Goal: Transaction & Acquisition: Book appointment/travel/reservation

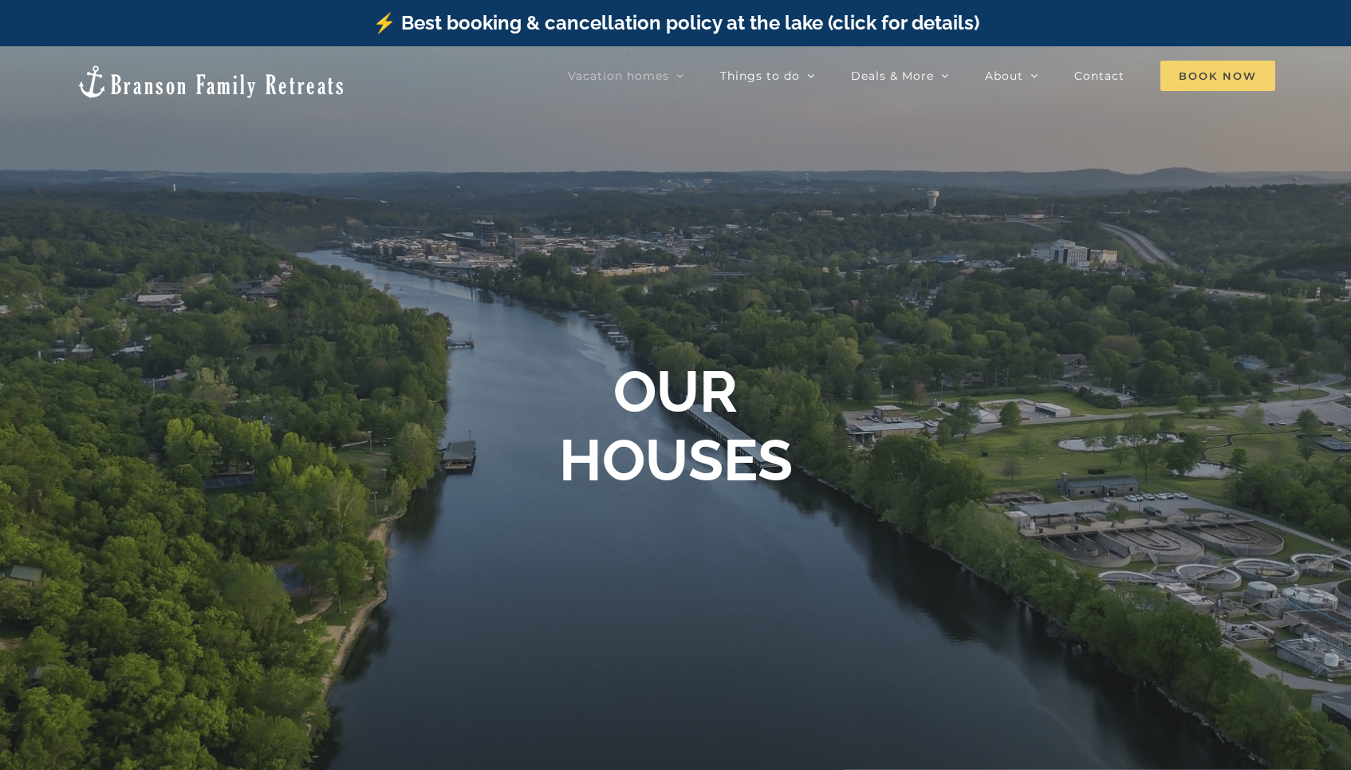
click at [1234, 78] on span "Book Now" at bounding box center [1217, 76] width 115 height 30
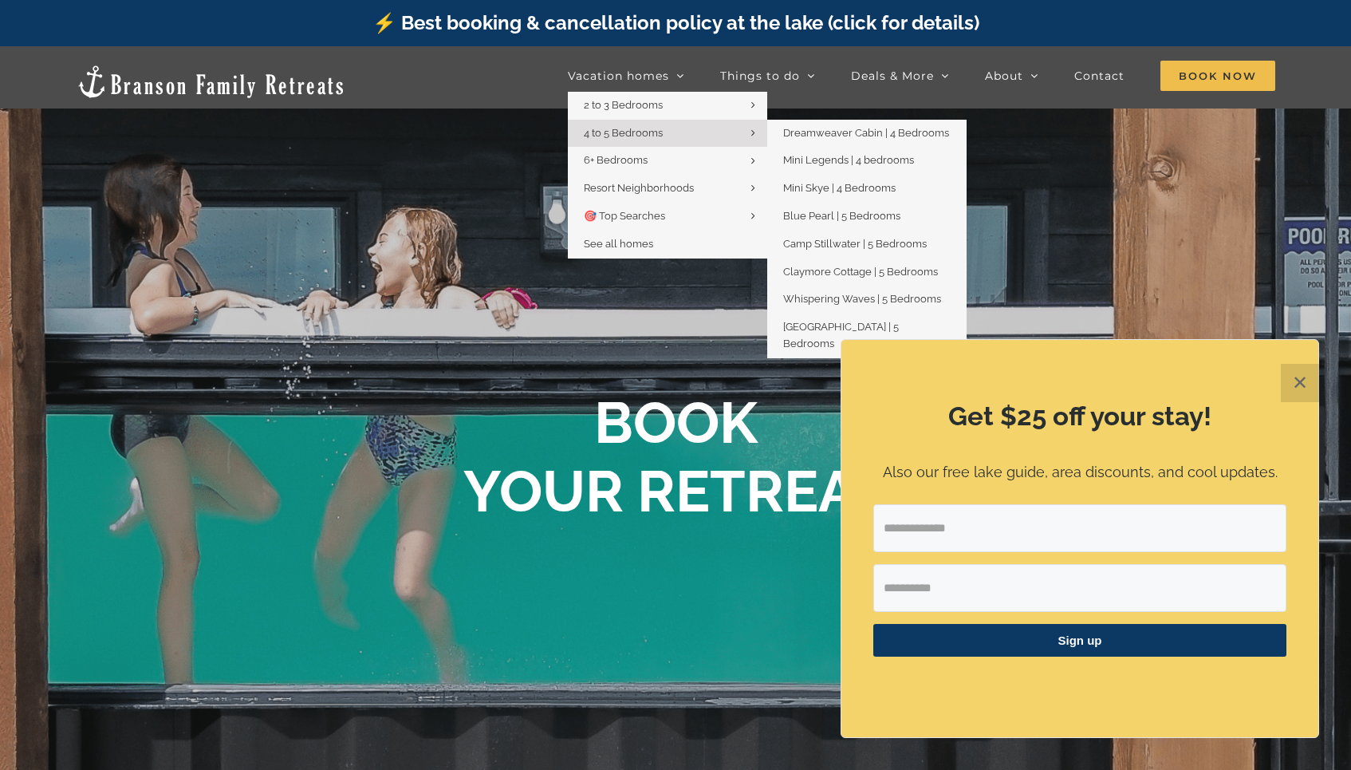
click at [650, 138] on span "4 to 5 Bedrooms" at bounding box center [623, 133] width 79 height 12
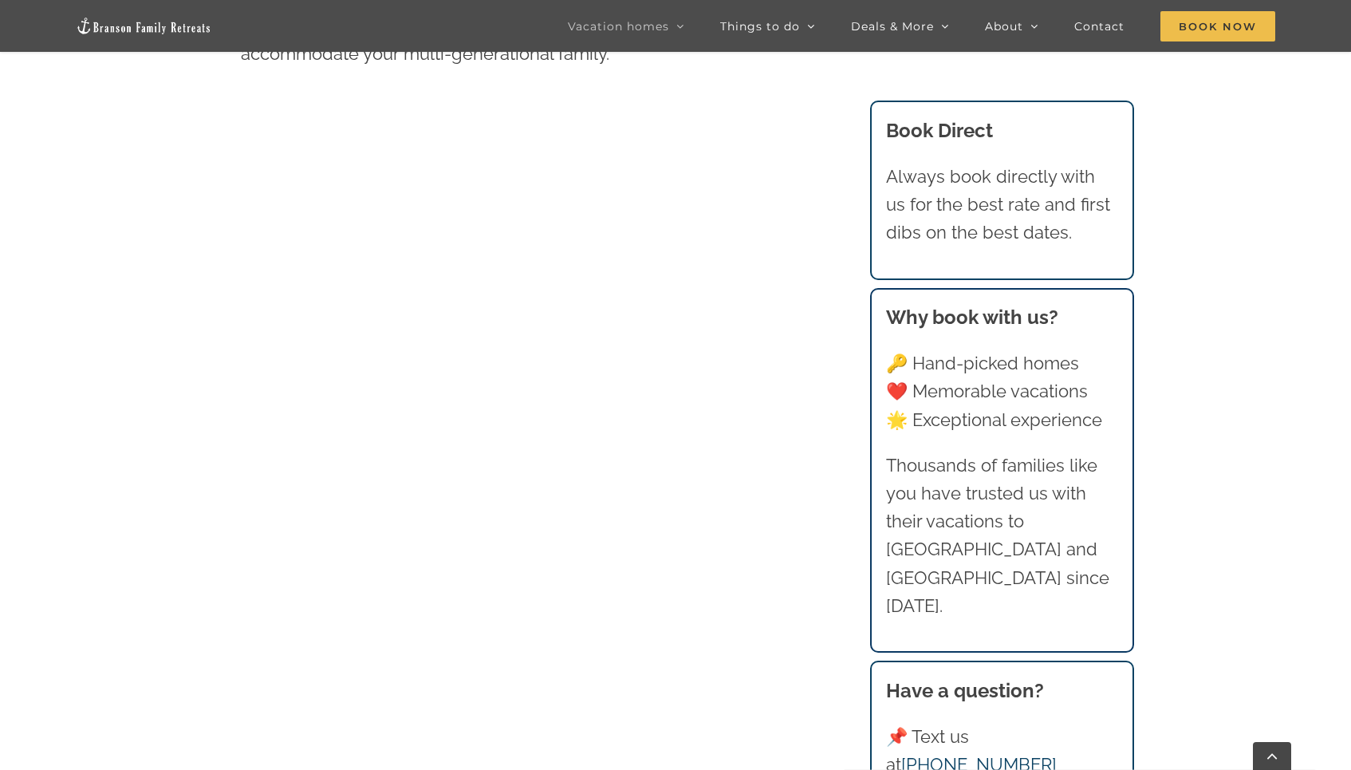
scroll to position [1070, 0]
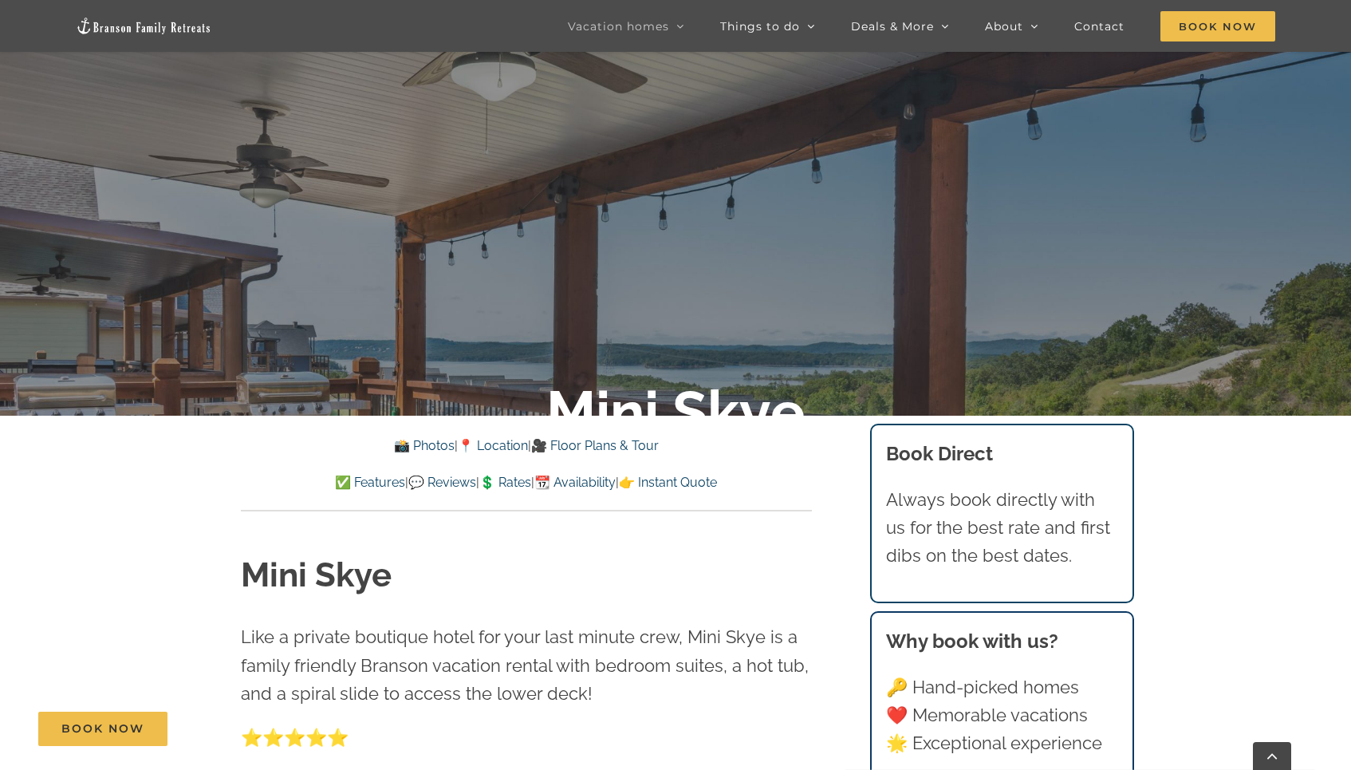
scroll to position [395, 0]
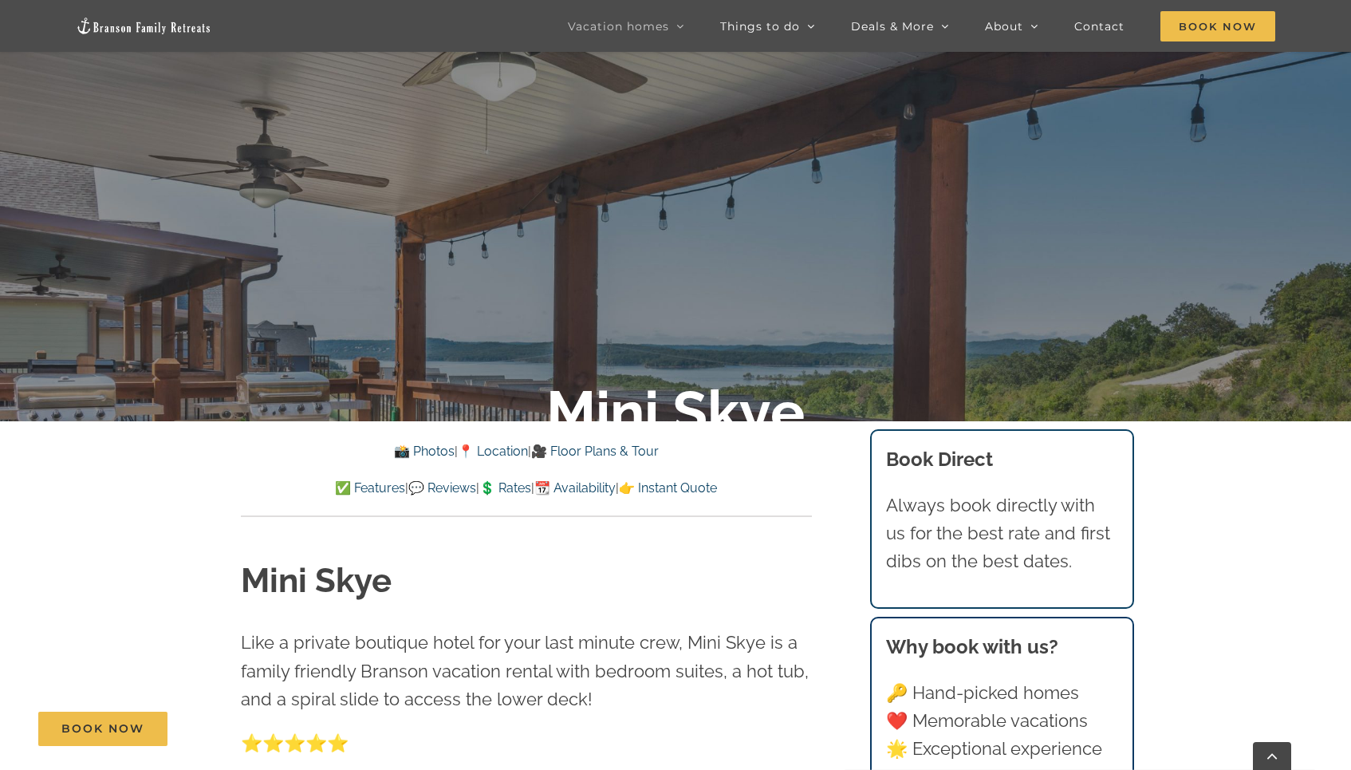
click at [703, 489] on link "👉 Instant Quote" at bounding box center [668, 487] width 98 height 15
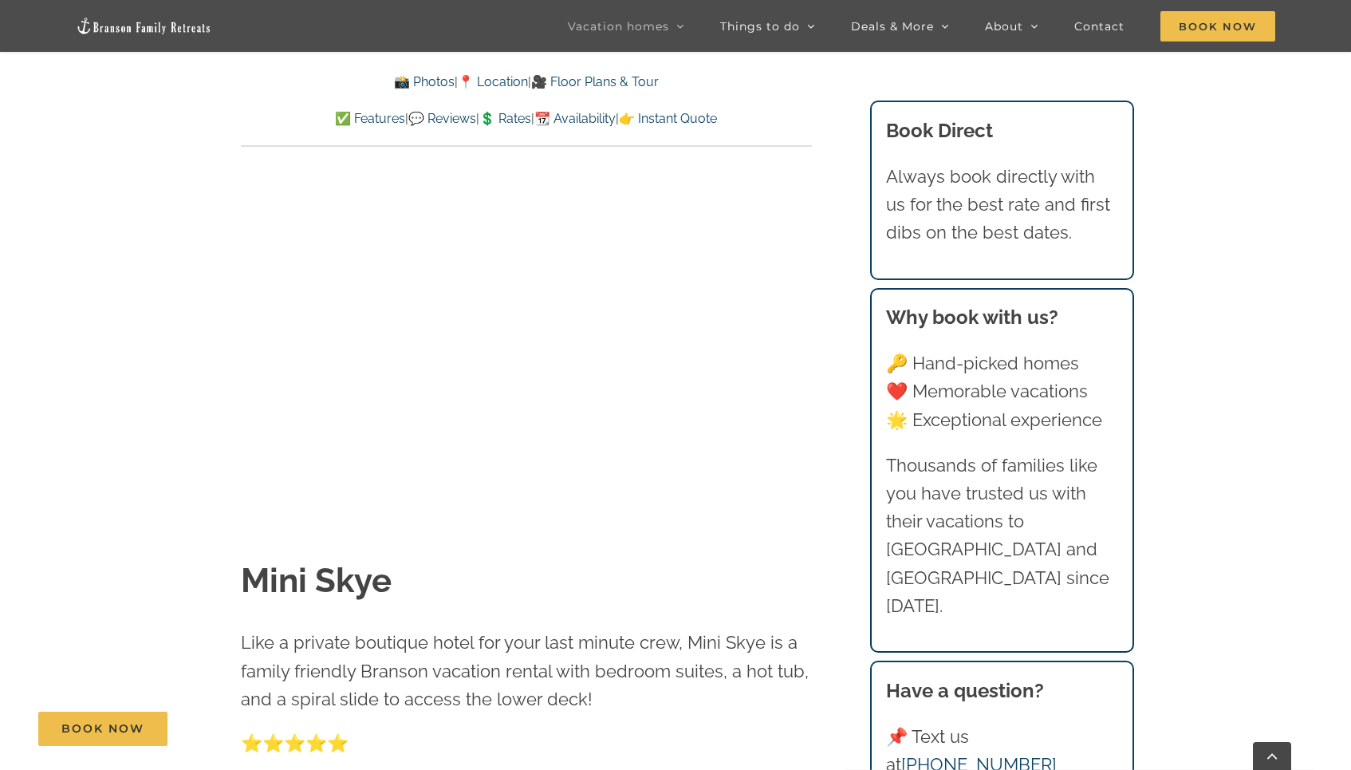
scroll to position [10010, 0]
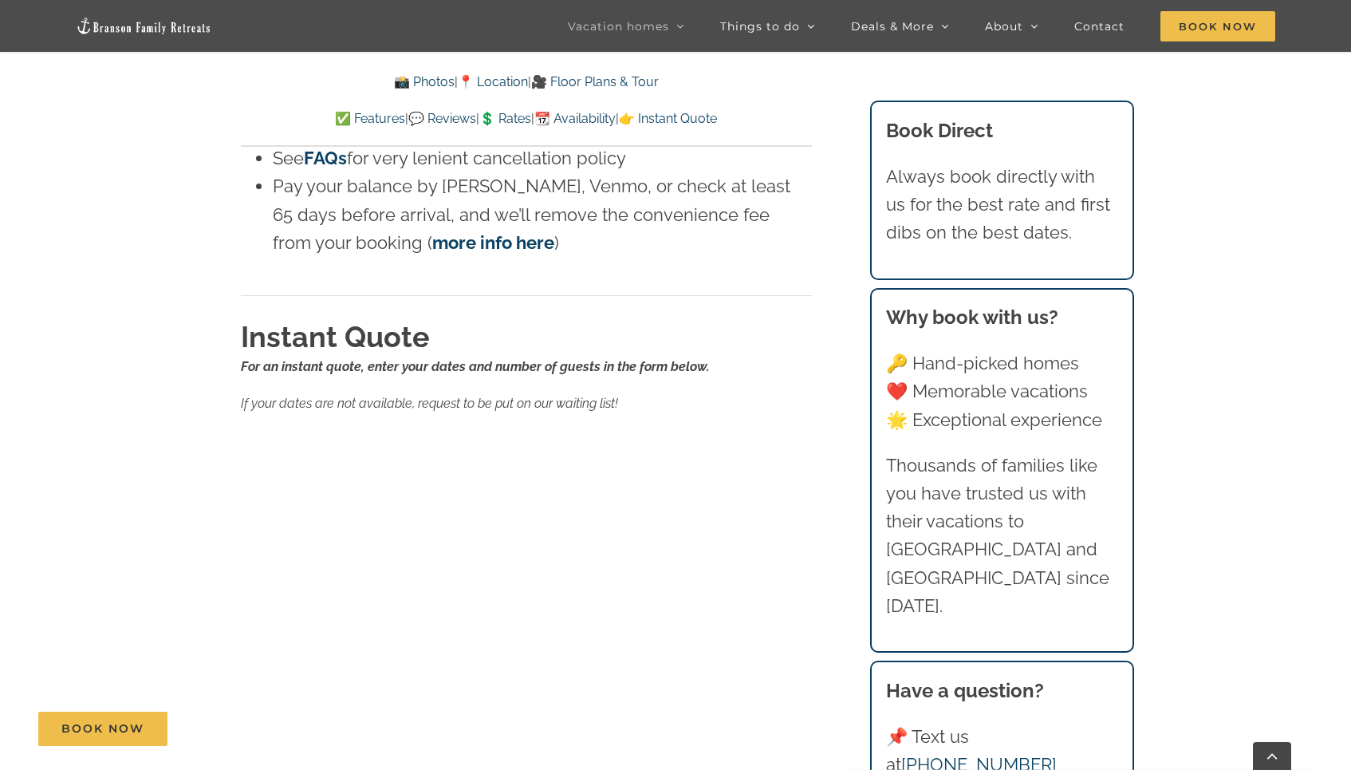
scroll to position [395, 0]
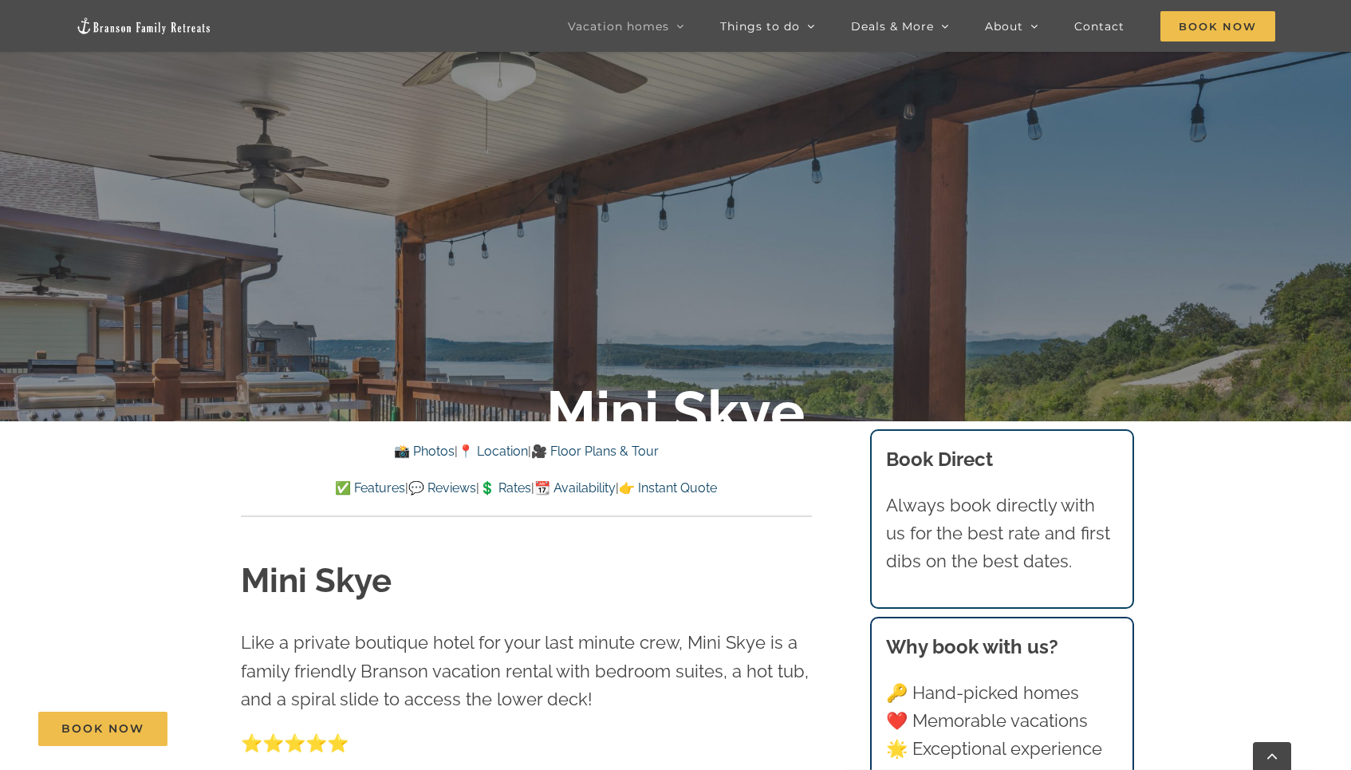
click at [503, 487] on link "💲 Rates" at bounding box center [505, 487] width 52 height 15
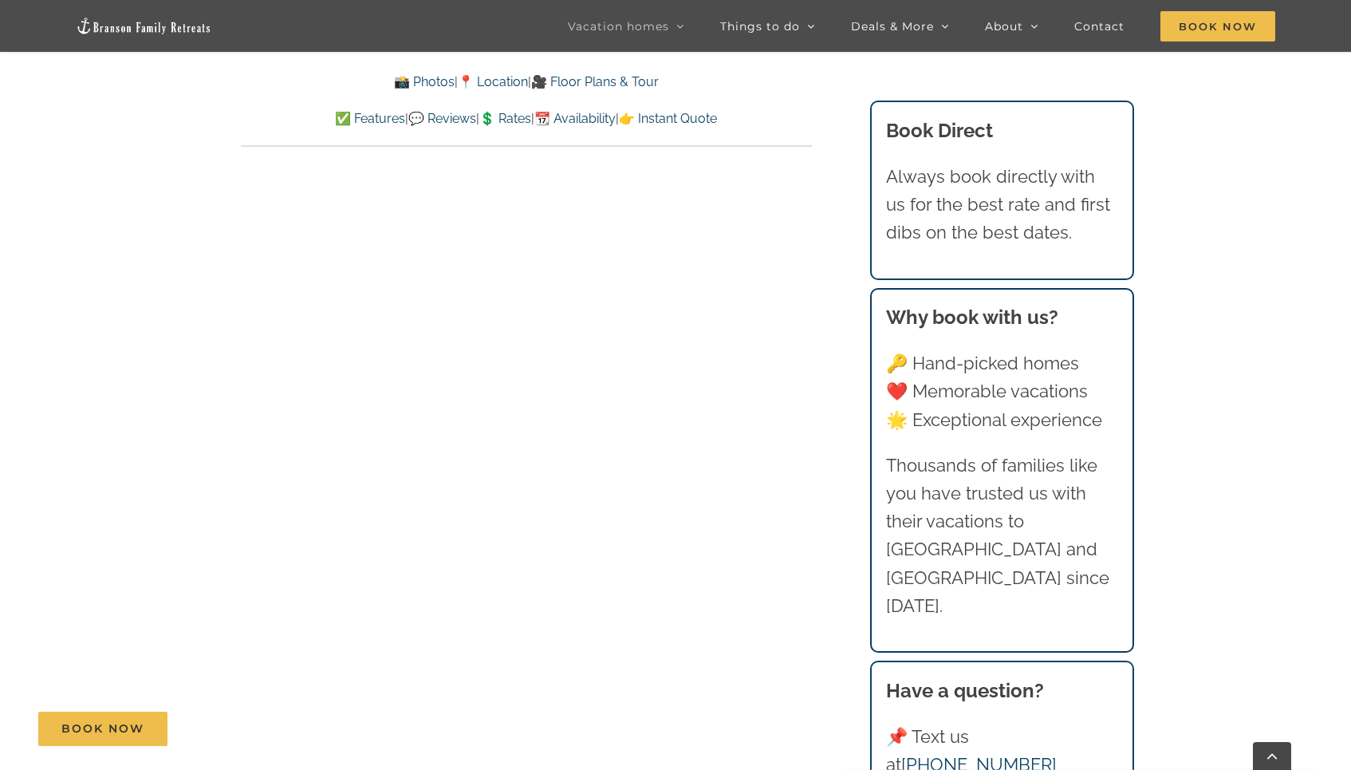
scroll to position [8226, 0]
